Goal: Information Seeking & Learning: Learn about a topic

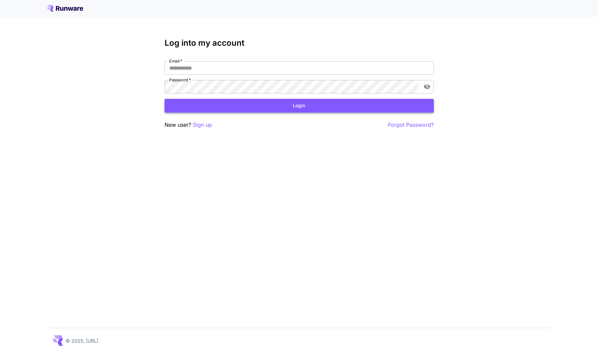
type input "**********"
click at [313, 106] on button "Login" at bounding box center [299, 106] width 269 height 14
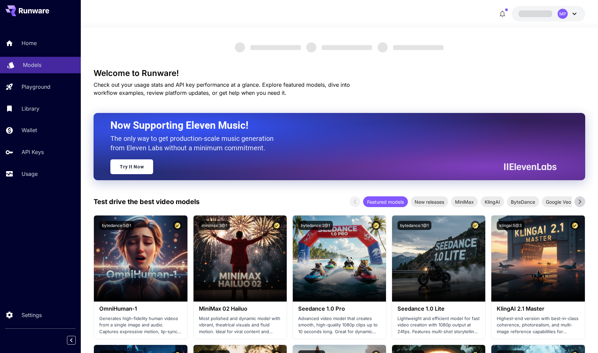
click at [38, 66] on p "Models" at bounding box center [32, 65] width 19 height 8
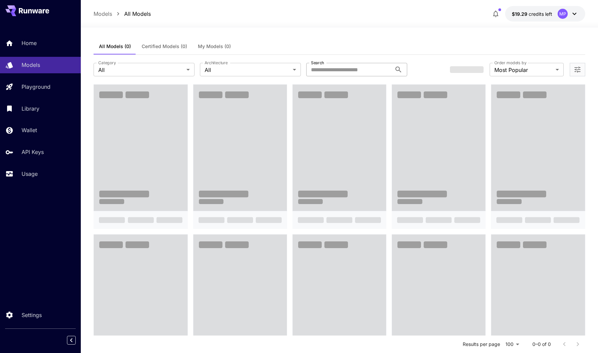
click at [326, 70] on input "Search" at bounding box center [349, 69] width 86 height 13
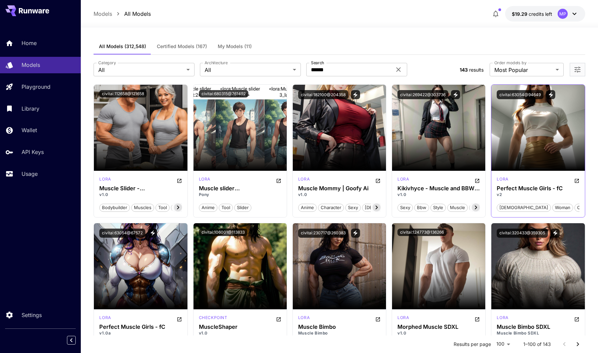
click at [521, 96] on button "civitai:63054@94649" at bounding box center [520, 94] width 47 height 9
click at [332, 70] on input "******" at bounding box center [349, 69] width 86 height 13
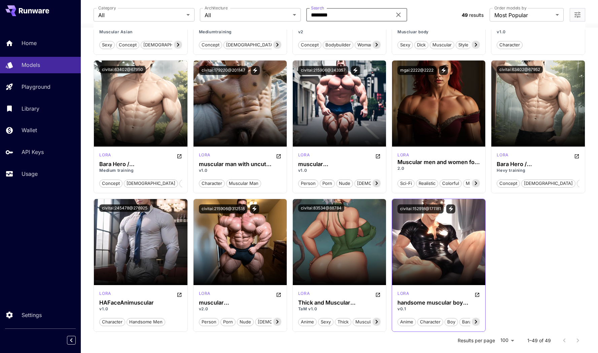
scroll to position [1115, 0]
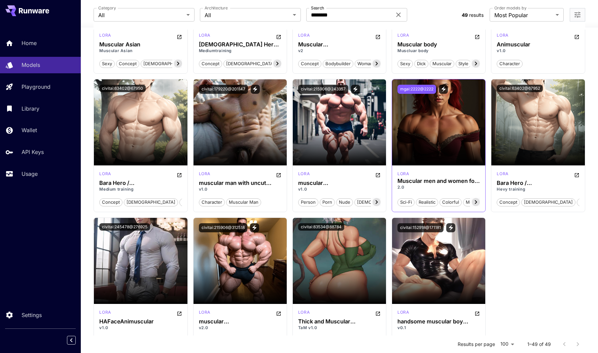
click at [427, 89] on button "mgai:2222@2222" at bounding box center [417, 89] width 39 height 9
click at [446, 90] on icon "View trigger words" at bounding box center [444, 89] width 6 height 6
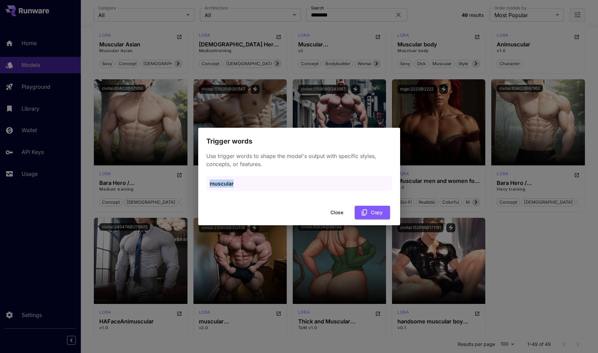
drag, startPoint x: 243, startPoint y: 181, endPoint x: 202, endPoint y: 179, distance: 41.8
click at [200, 178] on div "Use trigger words to shape the model's output with specific styles, concepts, o…" at bounding box center [299, 175] width 202 height 57
copy p "muscular"
click at [336, 215] on button "Close" at bounding box center [337, 213] width 30 height 14
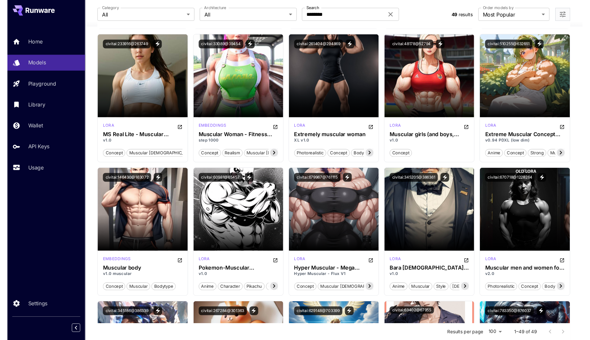
scroll to position [0, 0]
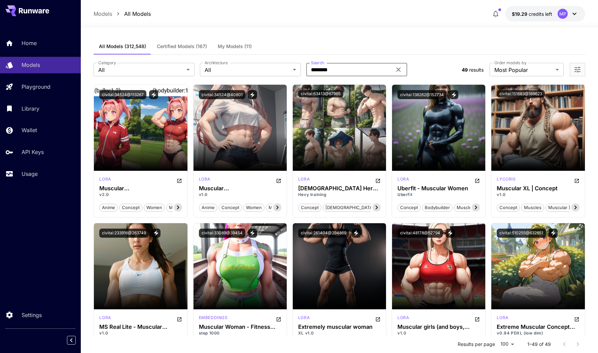
drag, startPoint x: 342, startPoint y: 70, endPoint x: 306, endPoint y: 70, distance: 35.7
click at [306, 70] on div "Category All *** Category Architecture All *** Architecture Search ******** Sea…" at bounding box center [275, 69] width 363 height 13
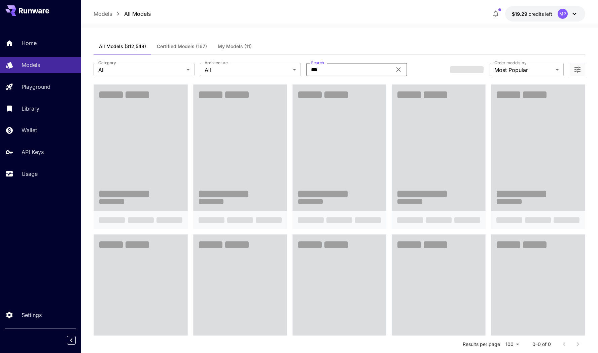
type input "**********"
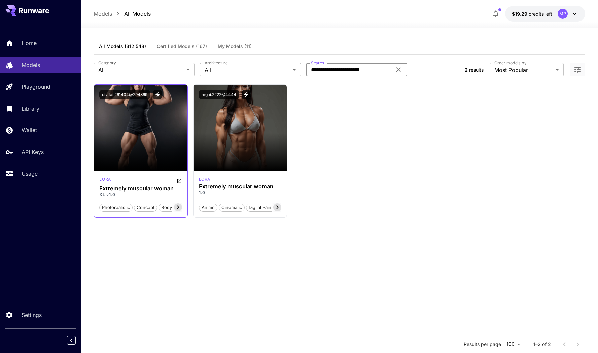
click at [134, 94] on button "civitai:261404@294869" at bounding box center [124, 94] width 51 height 9
click at [156, 94] on icon "View trigger words" at bounding box center [158, 94] width 4 height 5
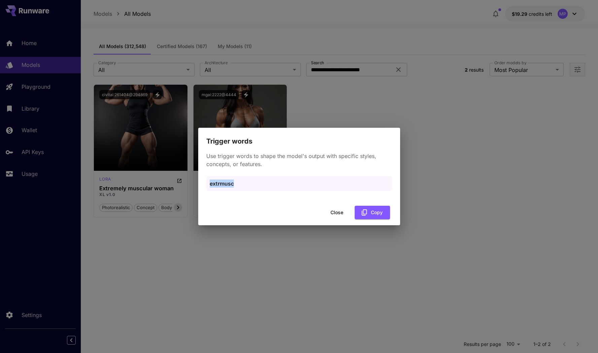
drag, startPoint x: 215, startPoint y: 183, endPoint x: 202, endPoint y: 182, distance: 12.8
click at [202, 182] on div "Use trigger words to shape the model's output with specific styles, concepts, o…" at bounding box center [299, 175] width 202 height 57
copy p "extrmusc"
